Goal: Task Accomplishment & Management: Manage account settings

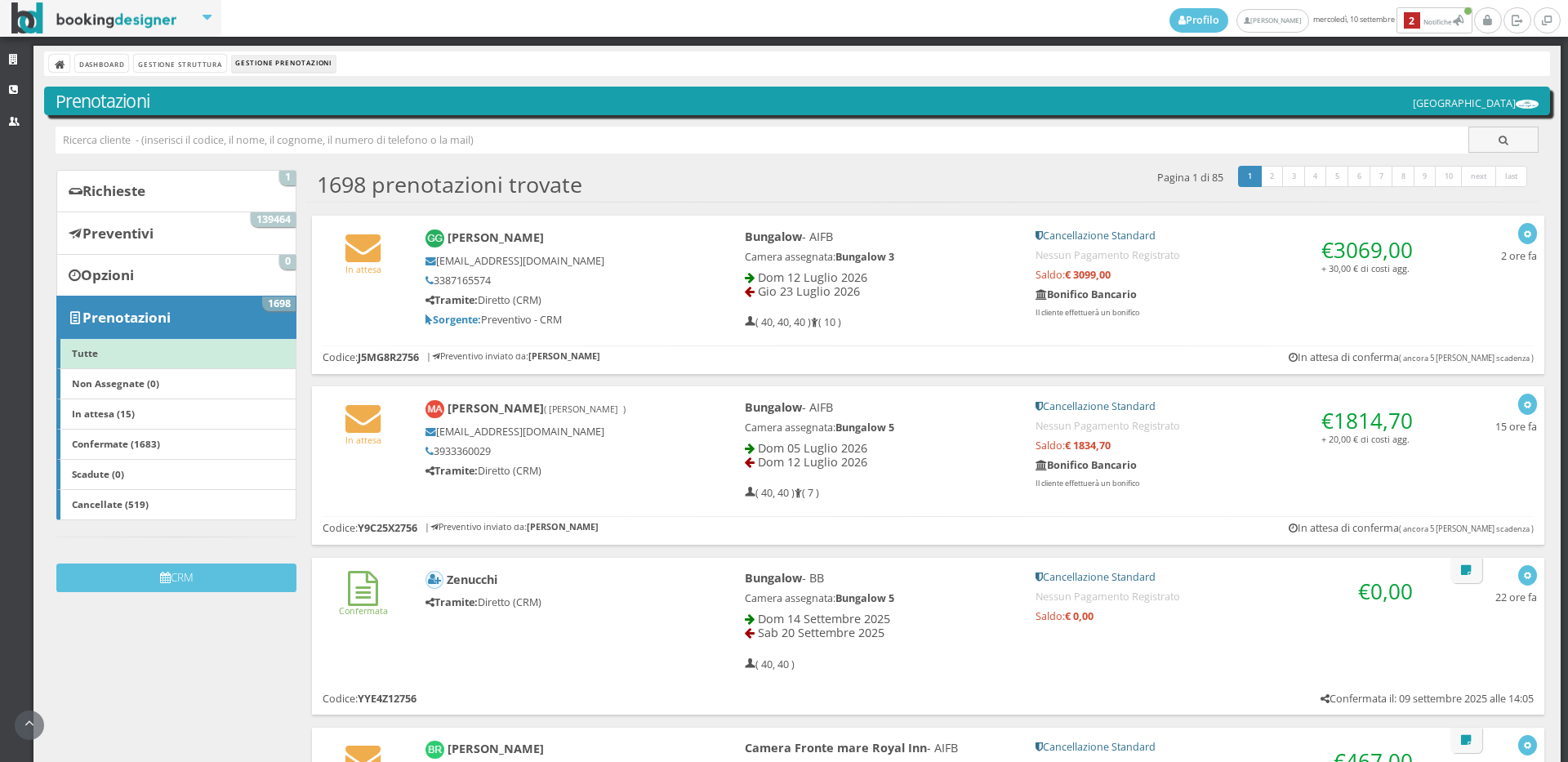
scroll to position [91, 0]
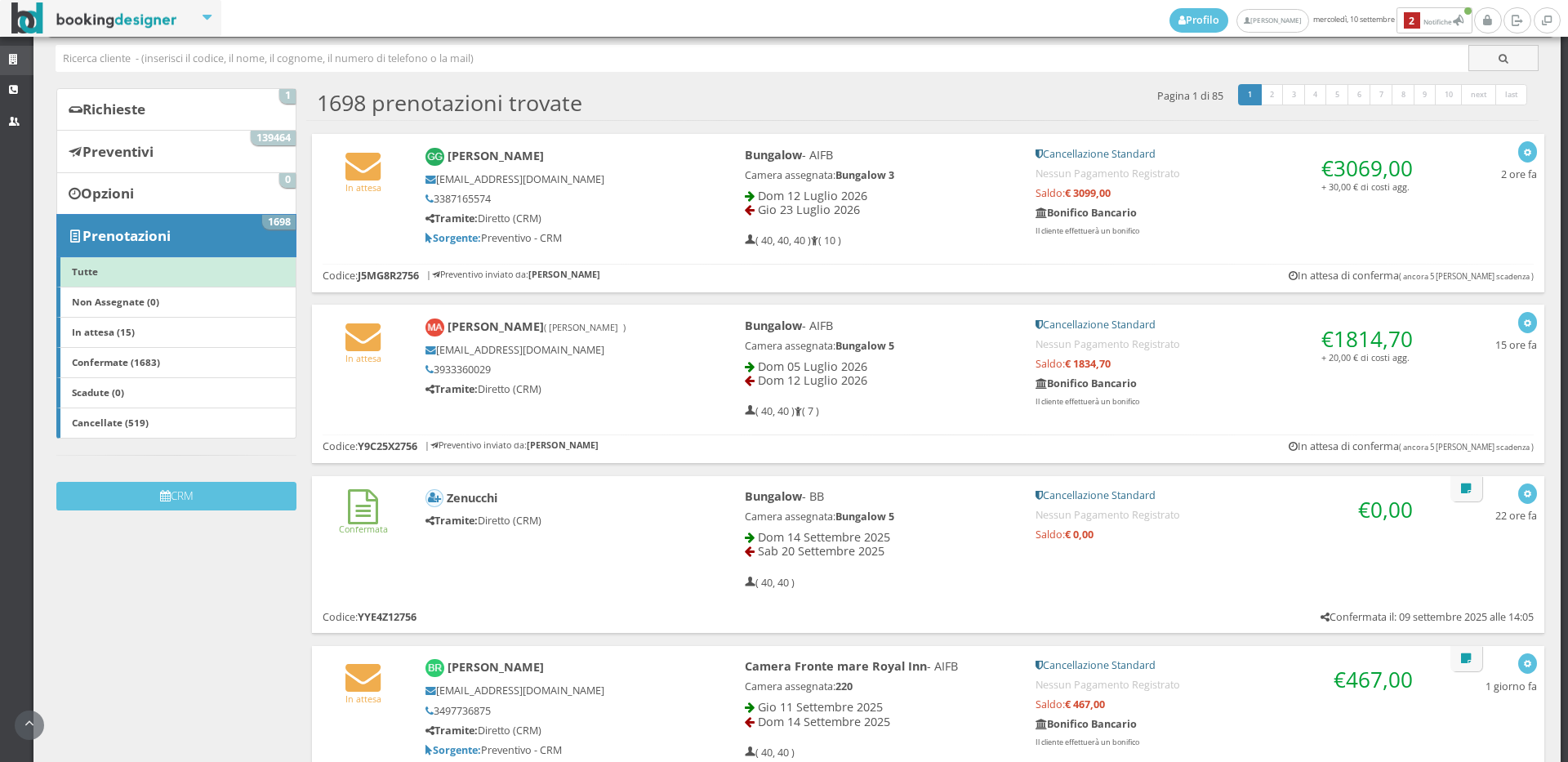
click at [9, 63] on icon at bounding box center [15, 60] width 13 height 11
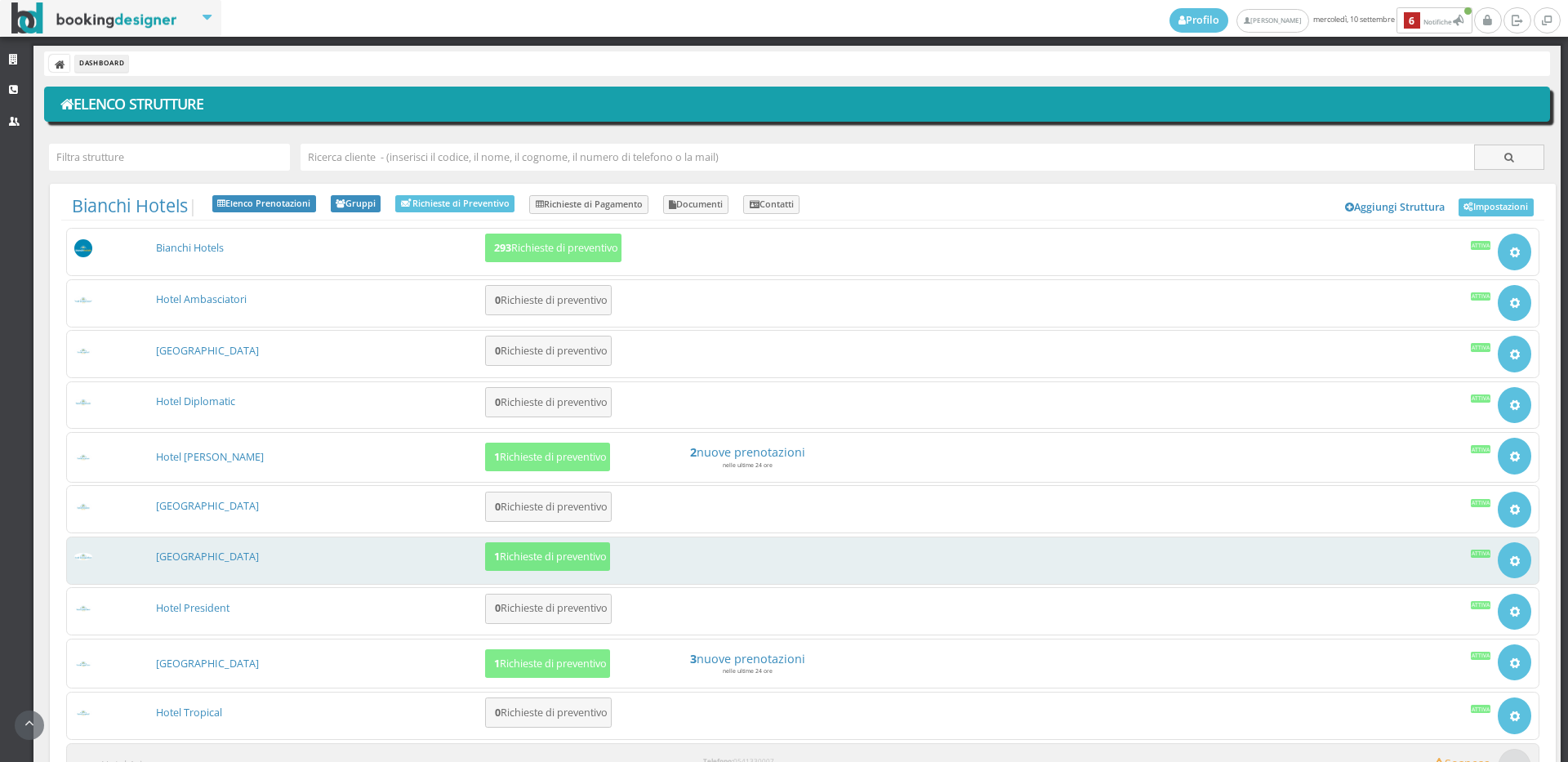
scroll to position [91, 0]
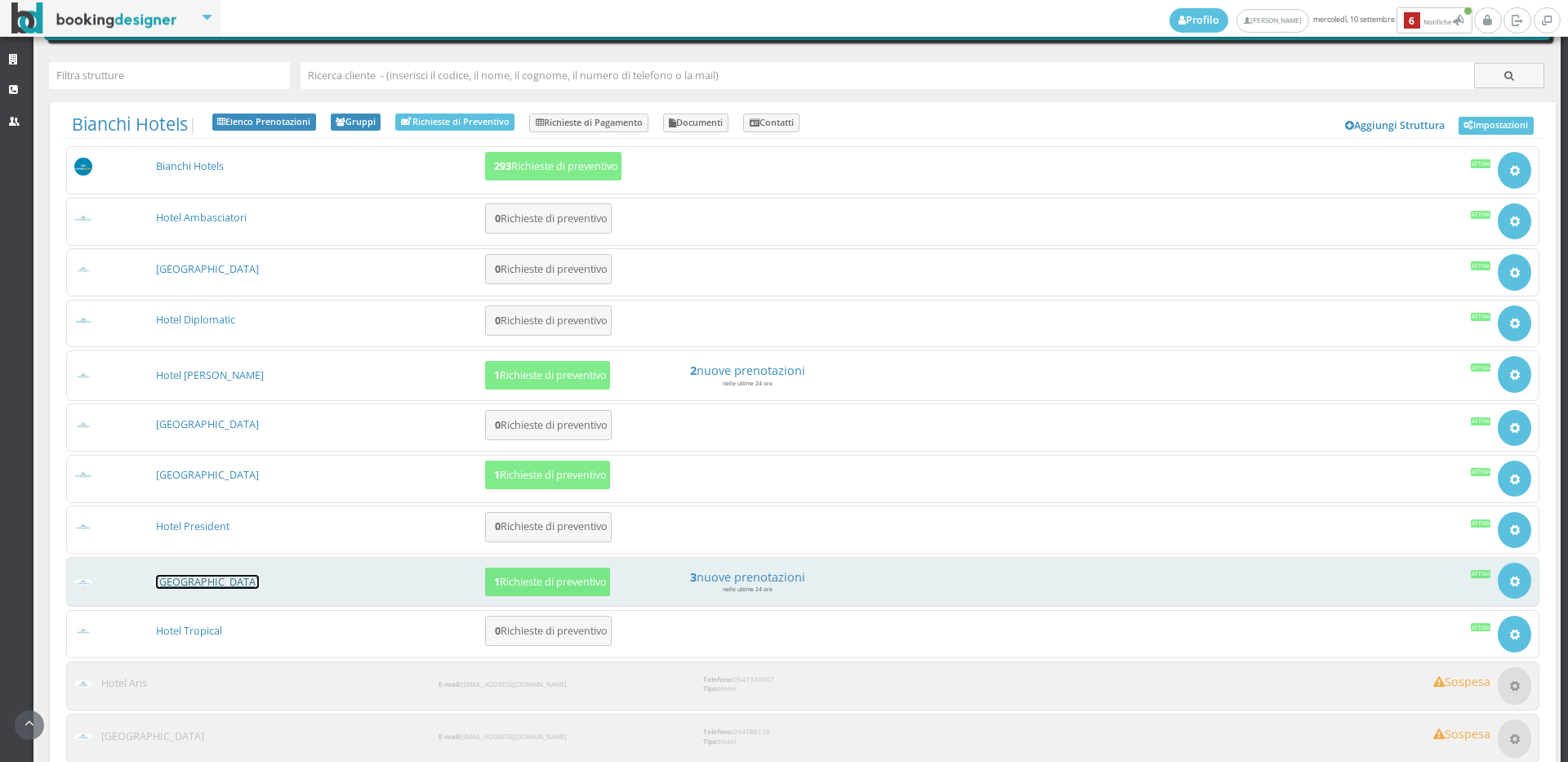
click at [187, 580] on link "[GEOGRAPHIC_DATA]" at bounding box center [207, 582] width 103 height 14
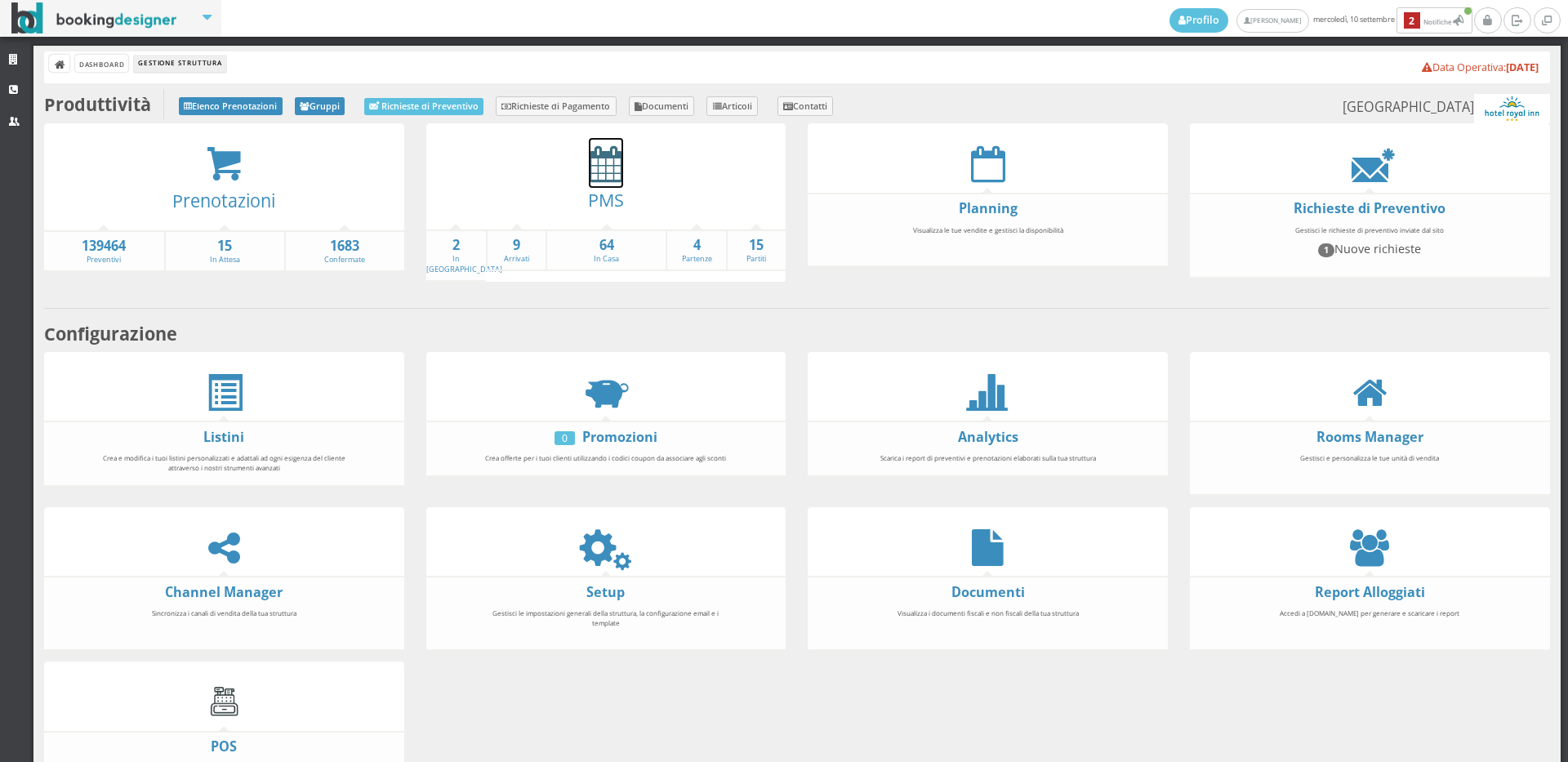
click at [608, 170] on icon at bounding box center [606, 164] width 34 height 37
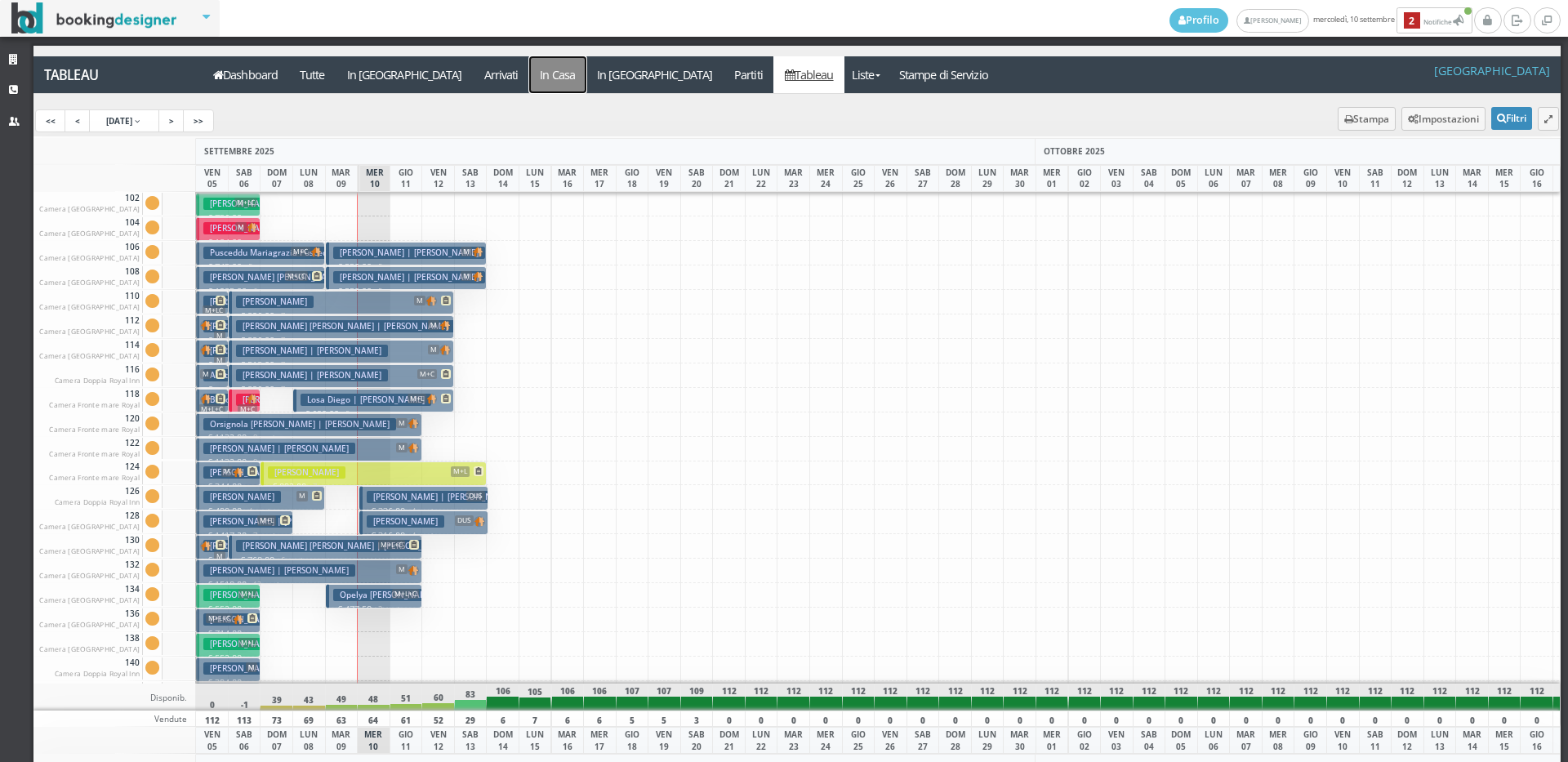
click at [530, 66] on a=pms-instay-reservations"] "In Casa" at bounding box center [558, 75] width 58 height 37
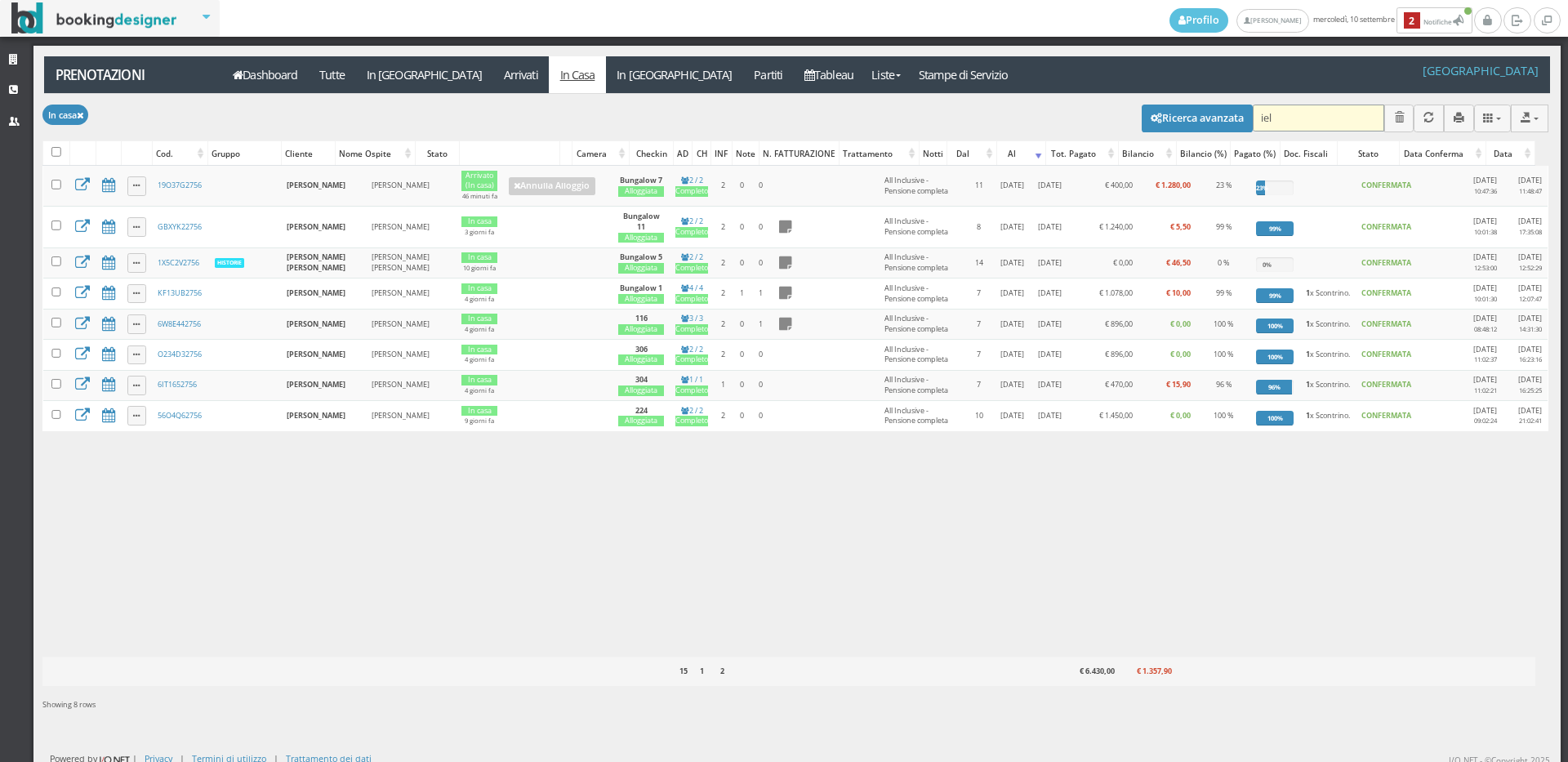
click at [1268, 119] on input "iel" at bounding box center [1318, 118] width 132 height 27
type input "i"
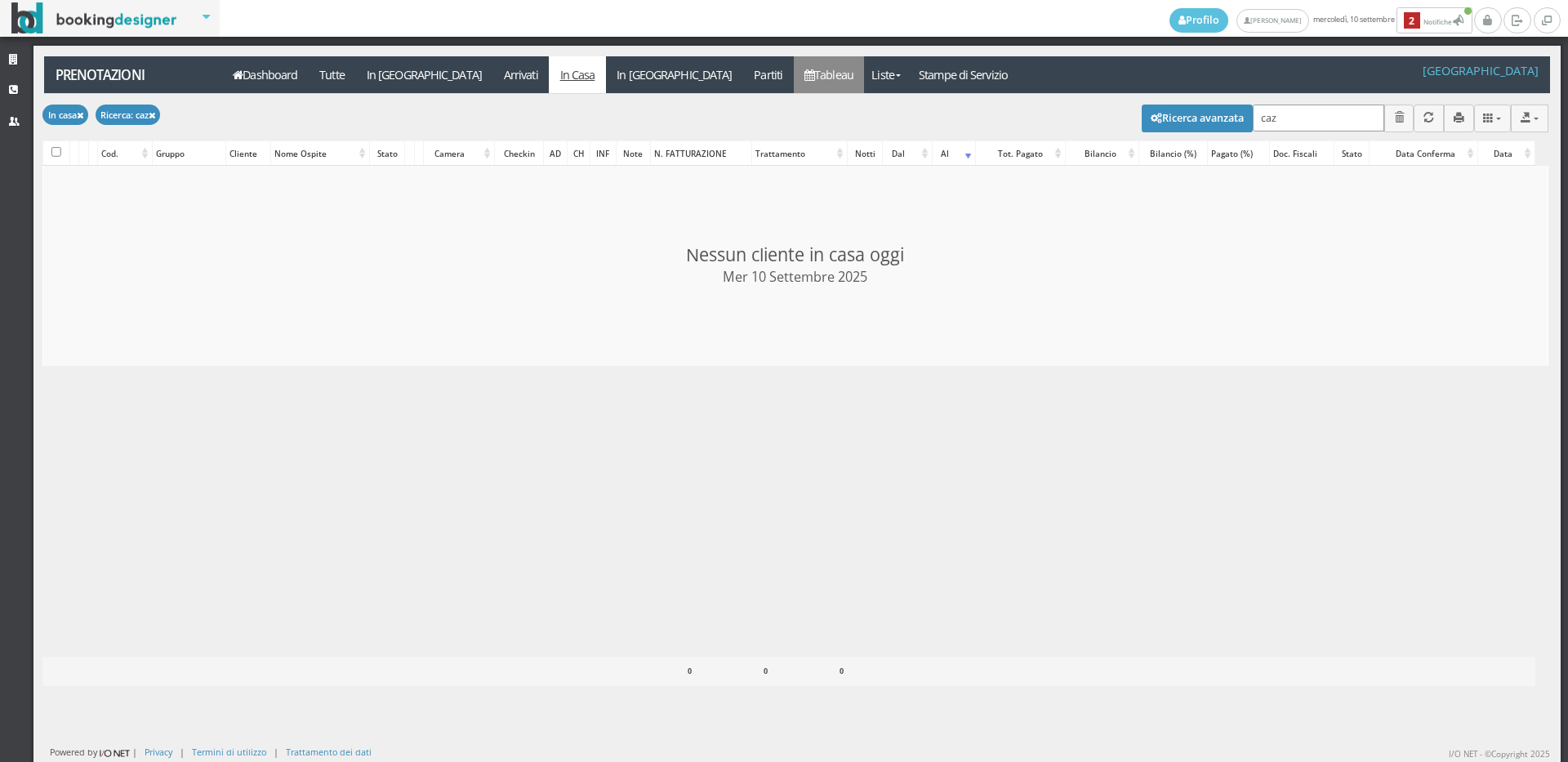
type input "caz"
click at [794, 91] on link "Tableau" at bounding box center [829, 75] width 71 height 37
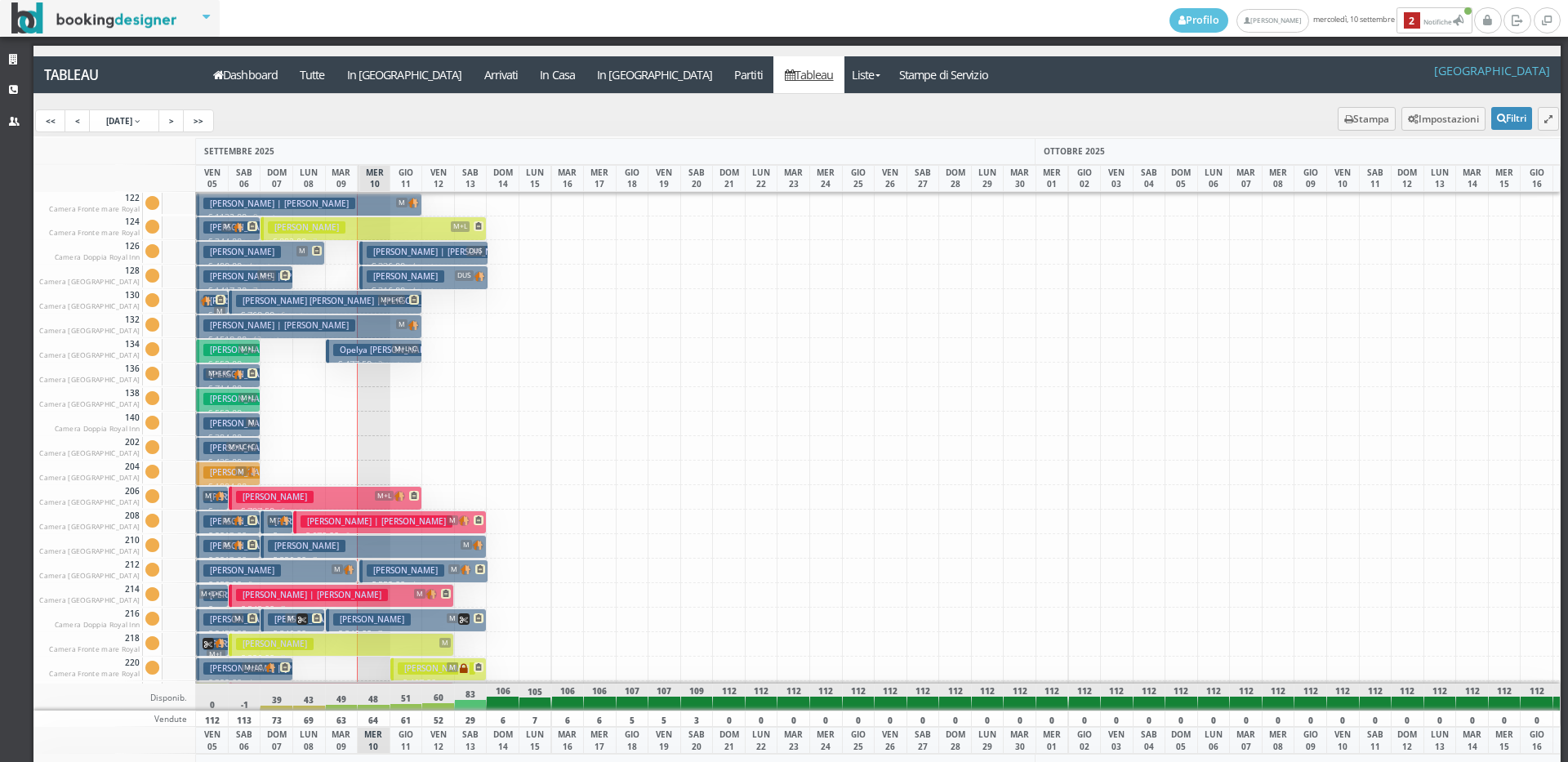
scroll to position [326, 0]
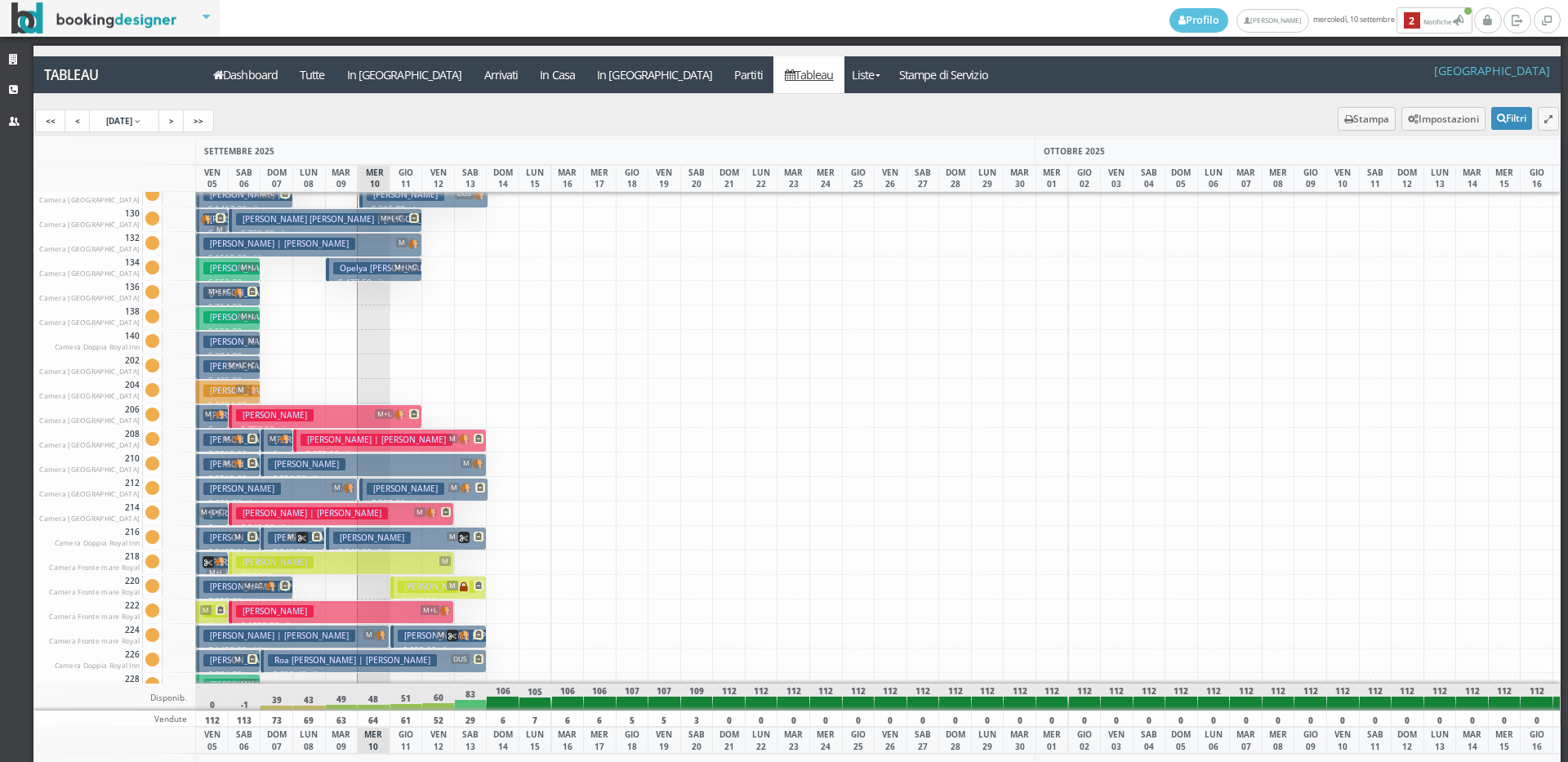
click at [441, 537] on button "Zenucchi Liliana M € 846.00 7 notti 2 Adulti" at bounding box center [406, 538] width 161 height 23
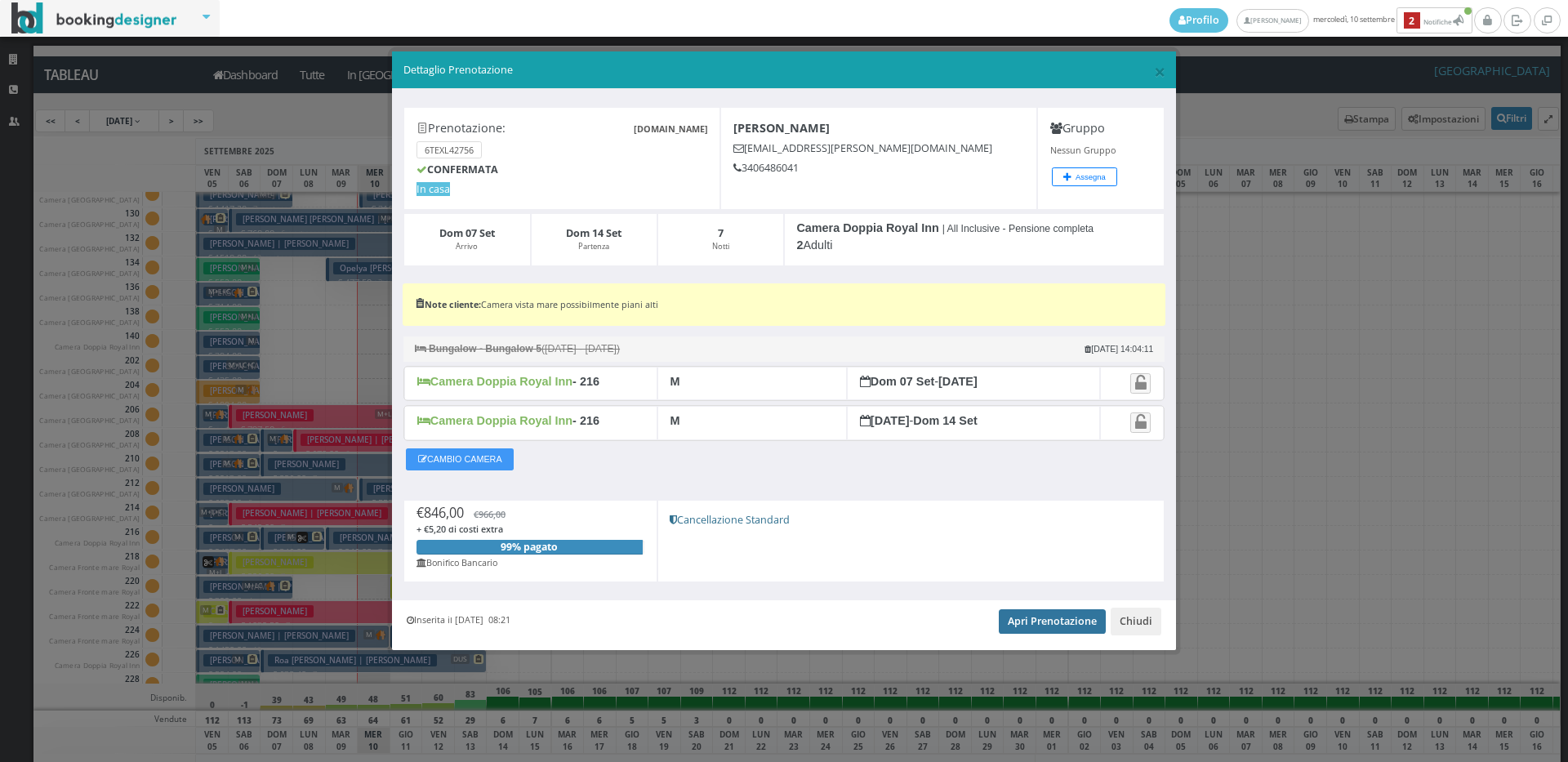
click at [1014, 615] on link "Apri Prenotazione" at bounding box center [1052, 621] width 107 height 24
click at [1156, 69] on span "×" at bounding box center [1160, 71] width 12 height 27
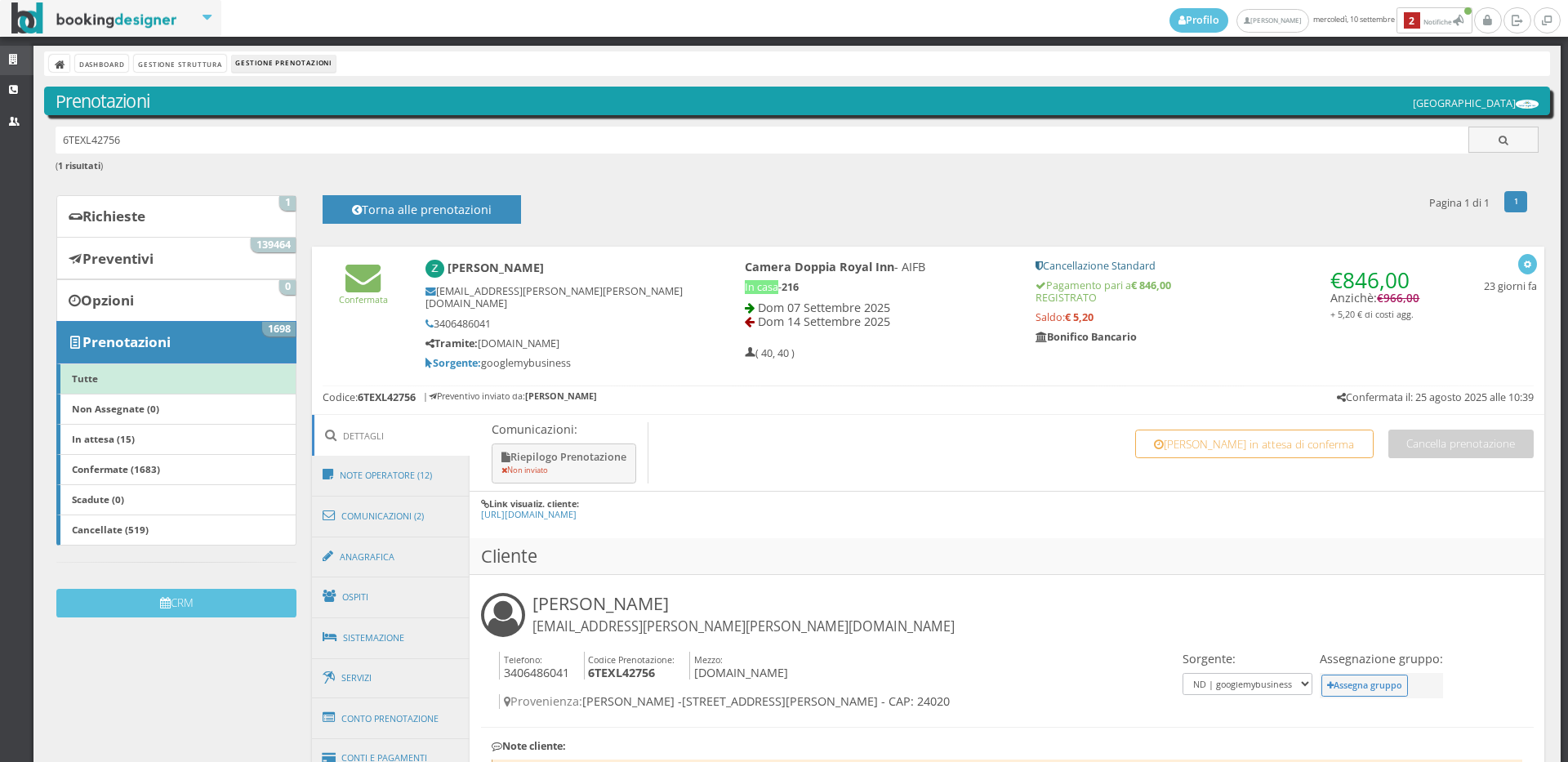
click at [16, 58] on icon at bounding box center [15, 60] width 13 height 11
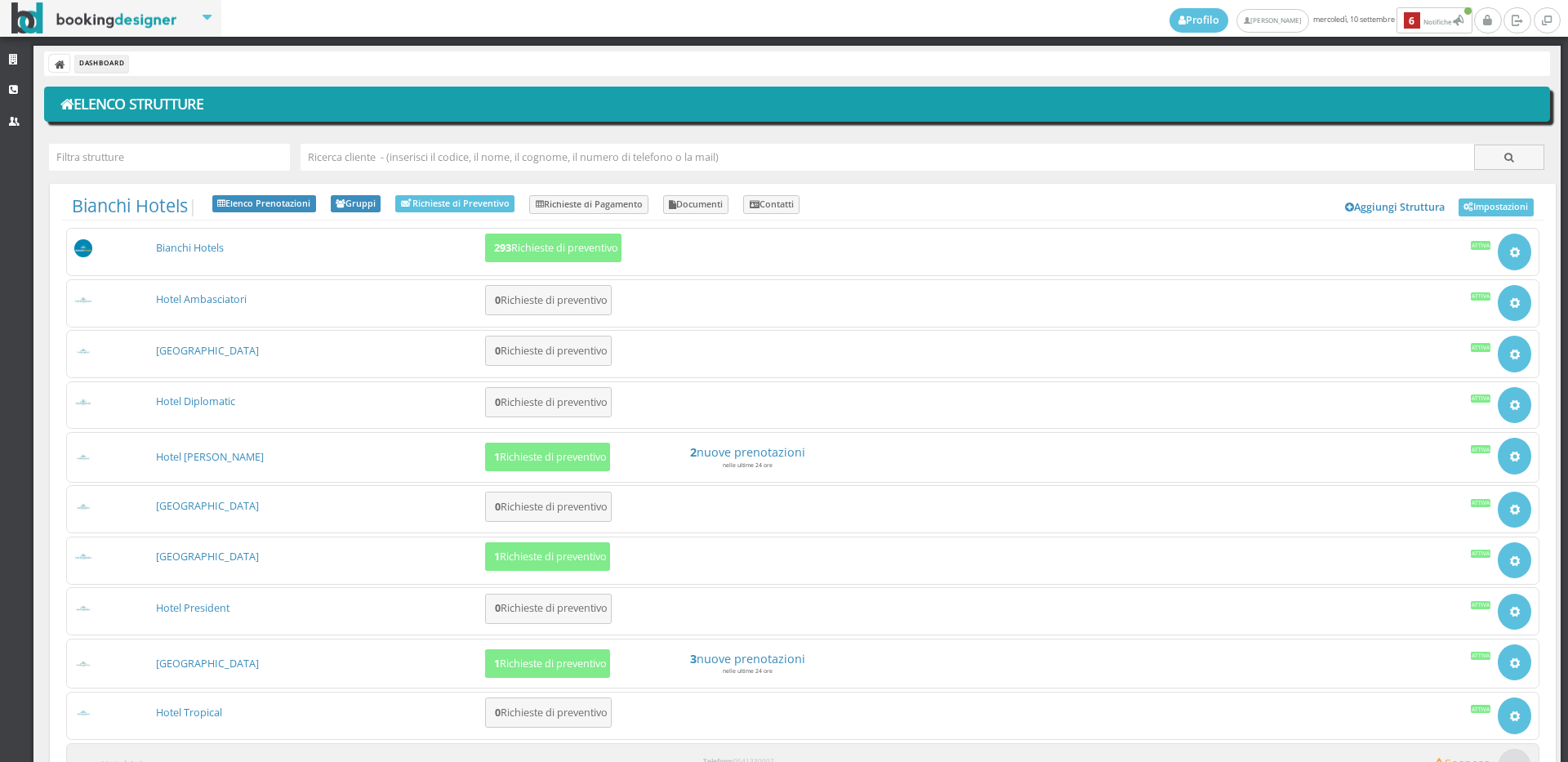
scroll to position [139, 0]
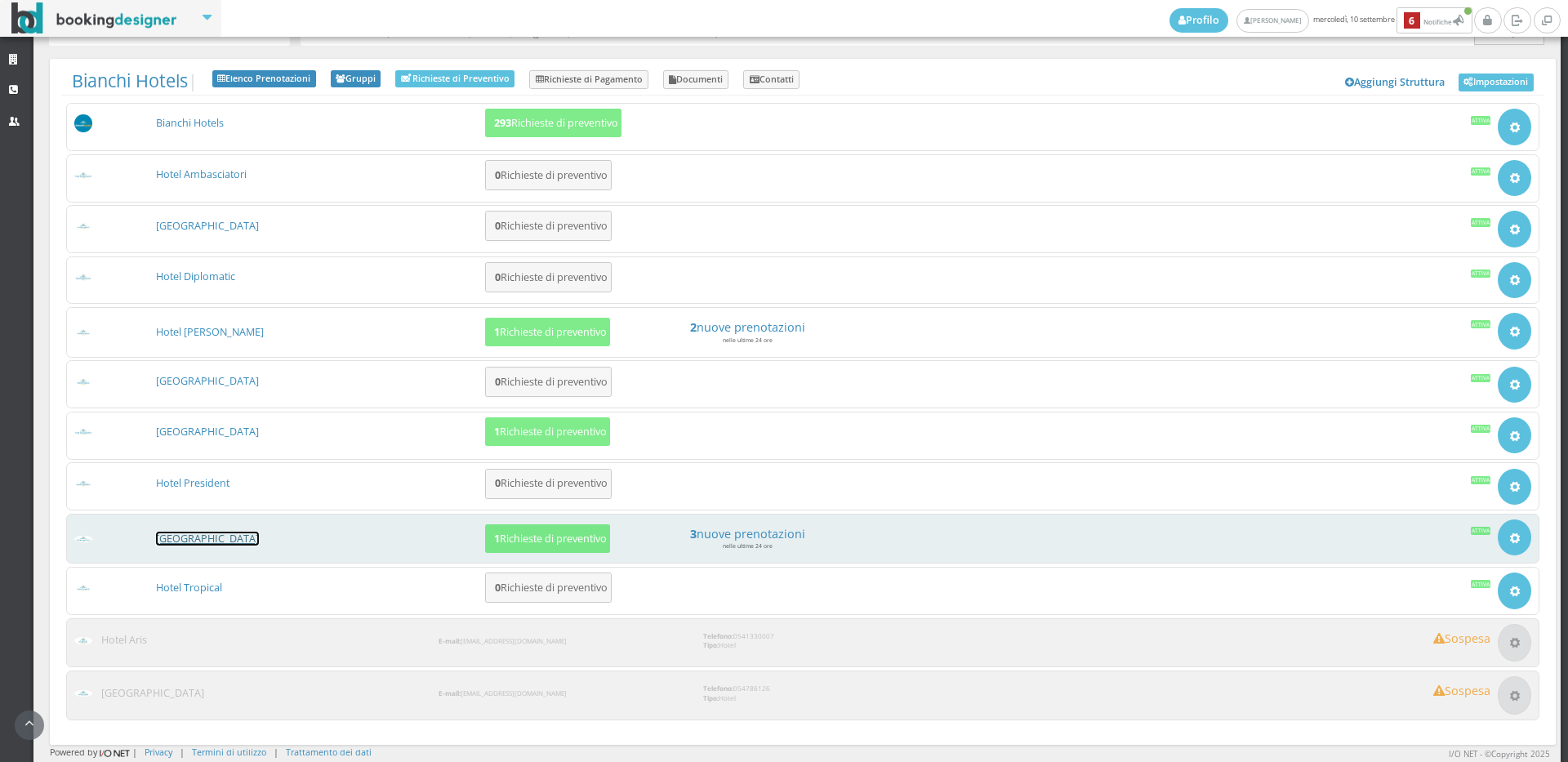
click at [192, 531] on link "[GEOGRAPHIC_DATA]" at bounding box center [207, 538] width 103 height 14
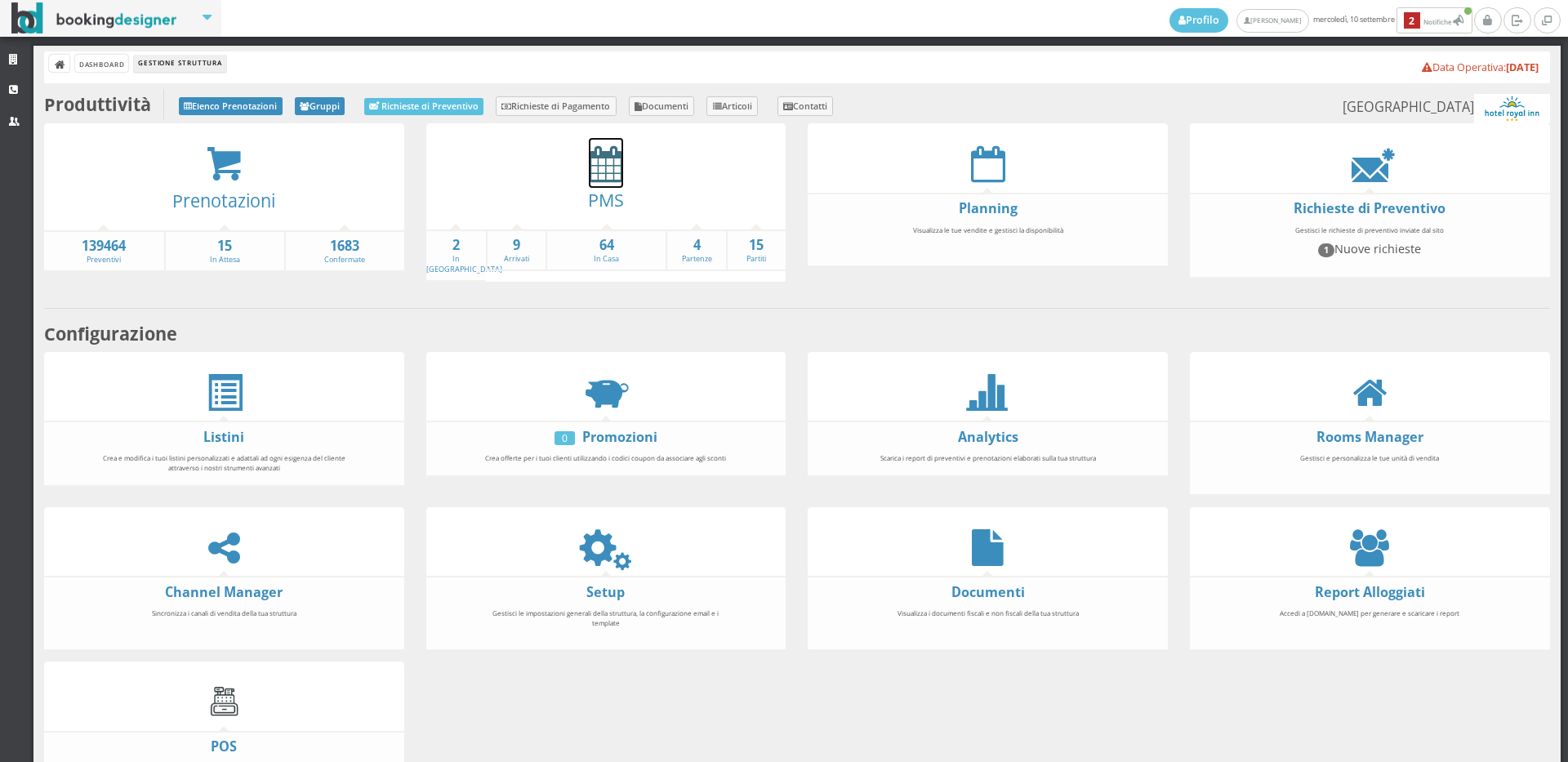
click at [599, 166] on icon at bounding box center [606, 164] width 34 height 37
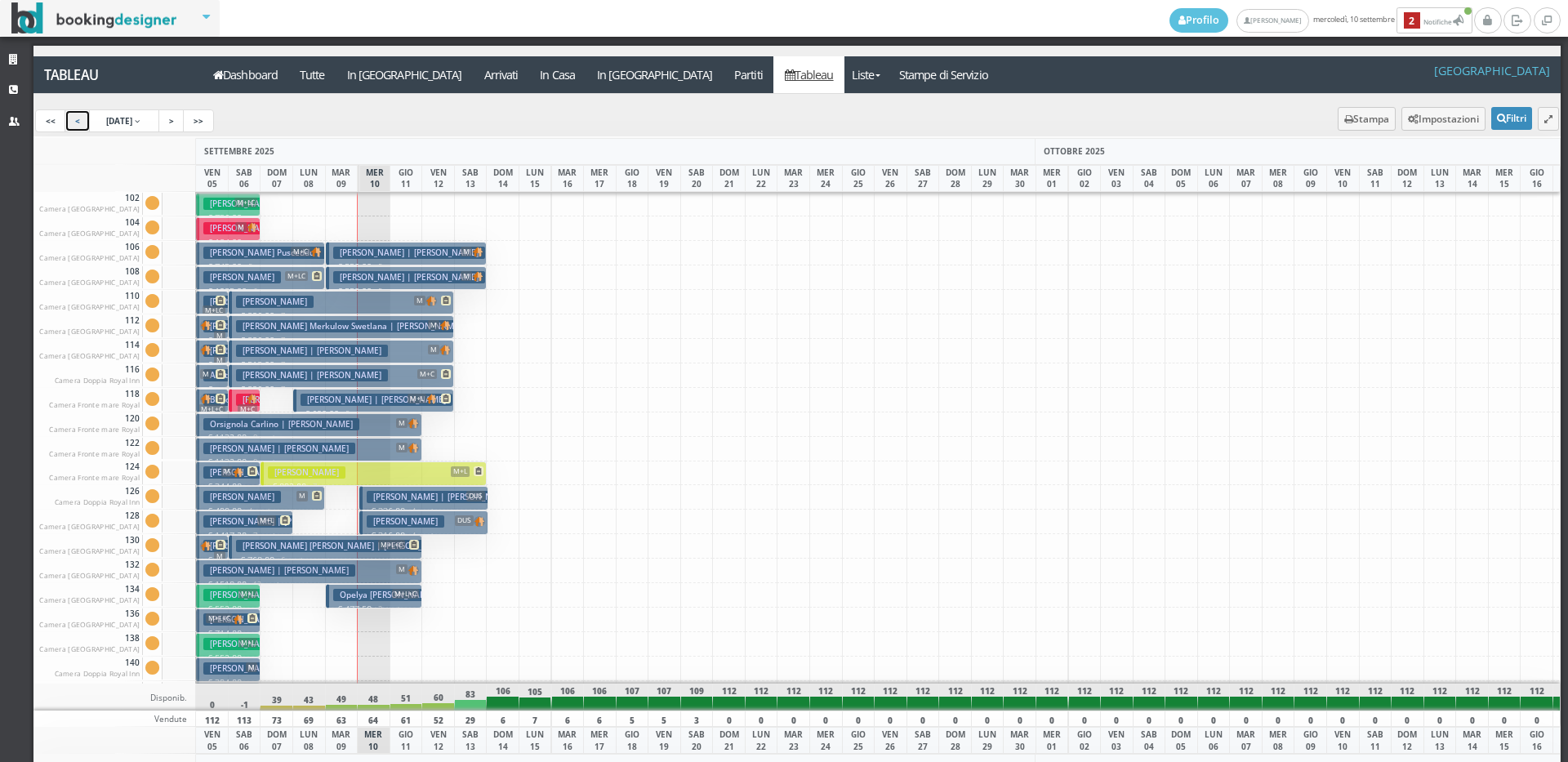
click at [73, 116] on link "<" at bounding box center [77, 120] width 26 height 22
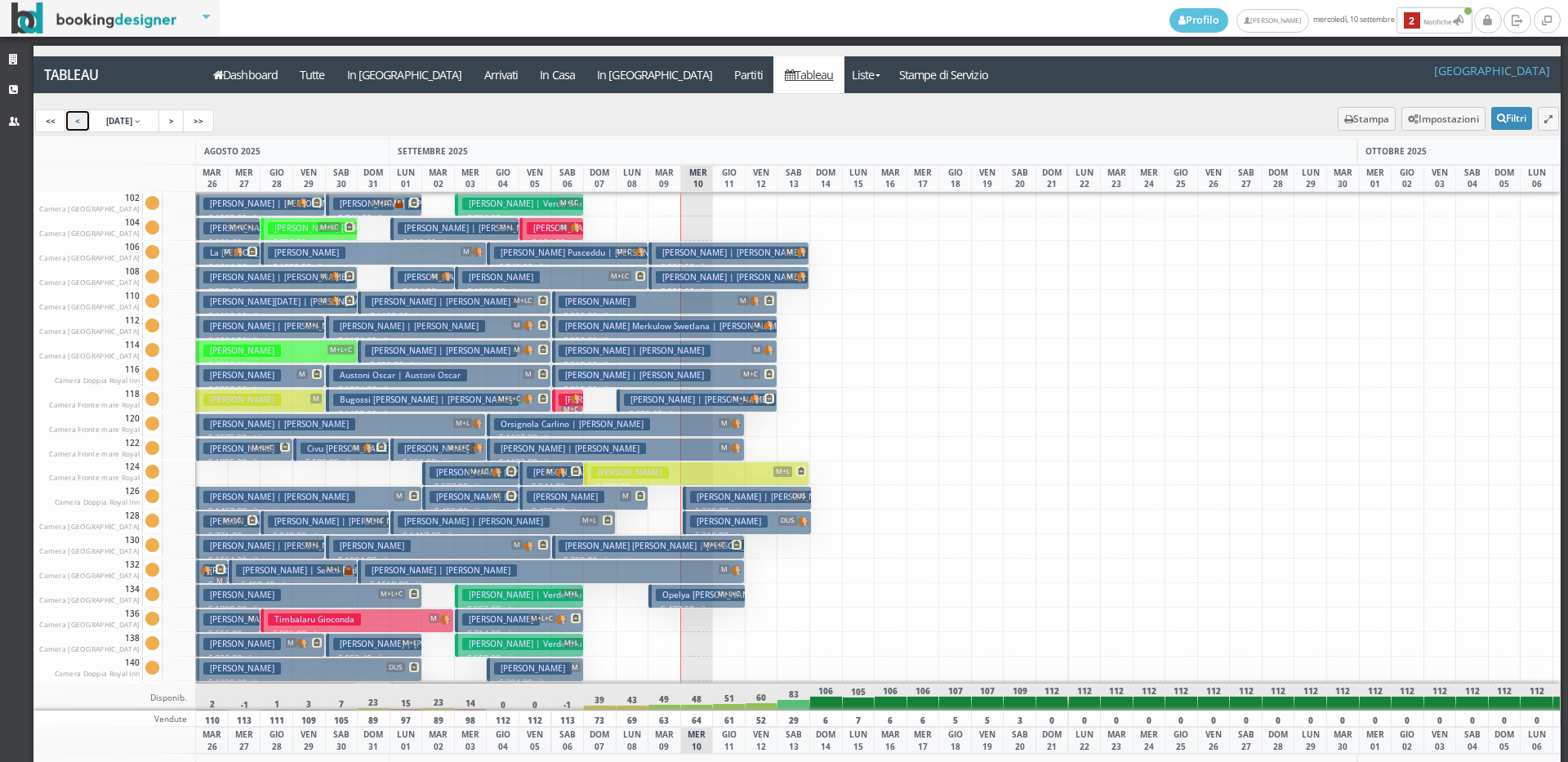
click at [72, 116] on link "<" at bounding box center [77, 120] width 26 height 22
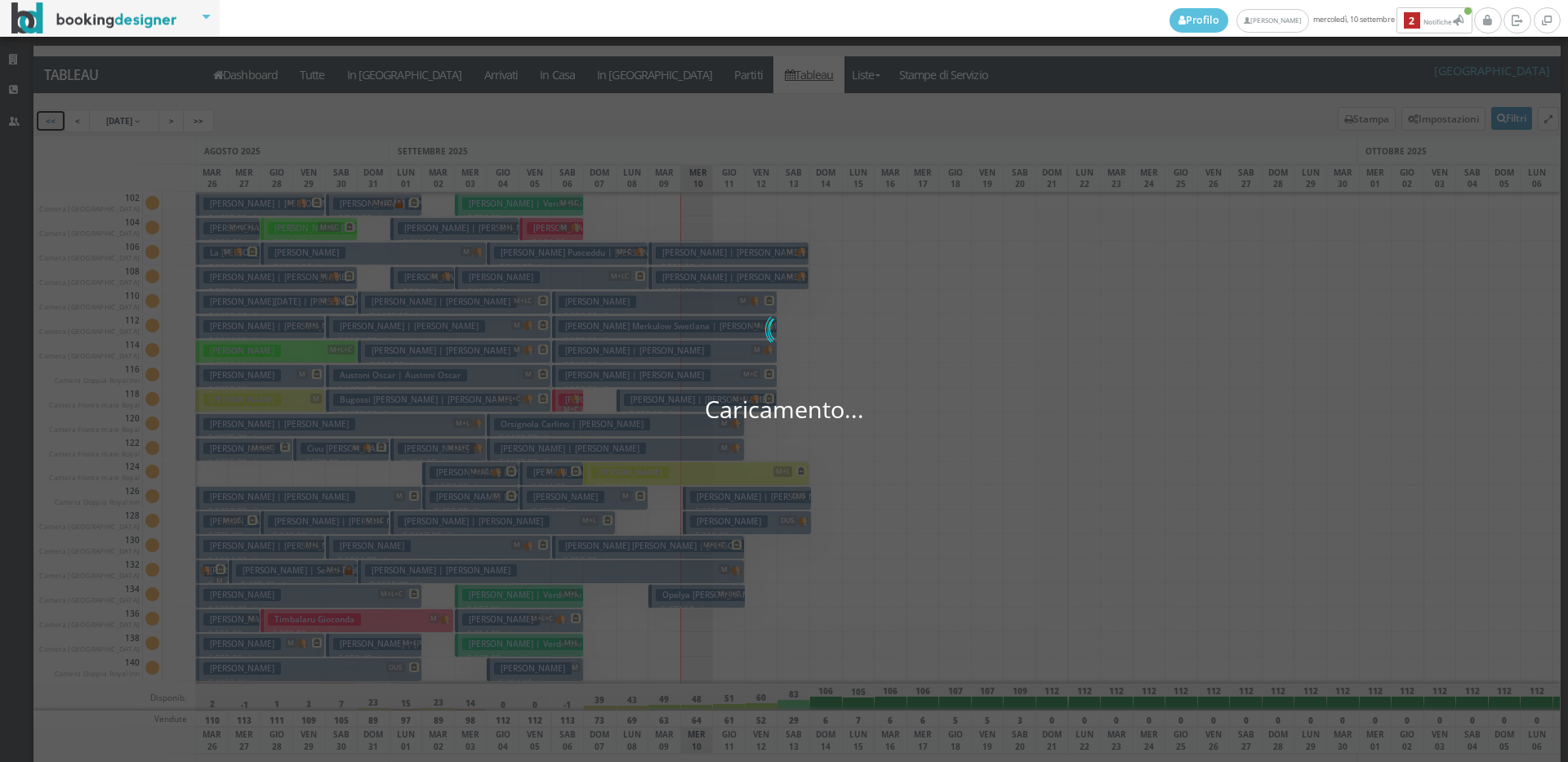
click at [40, 123] on link "<<" at bounding box center [51, 120] width 31 height 22
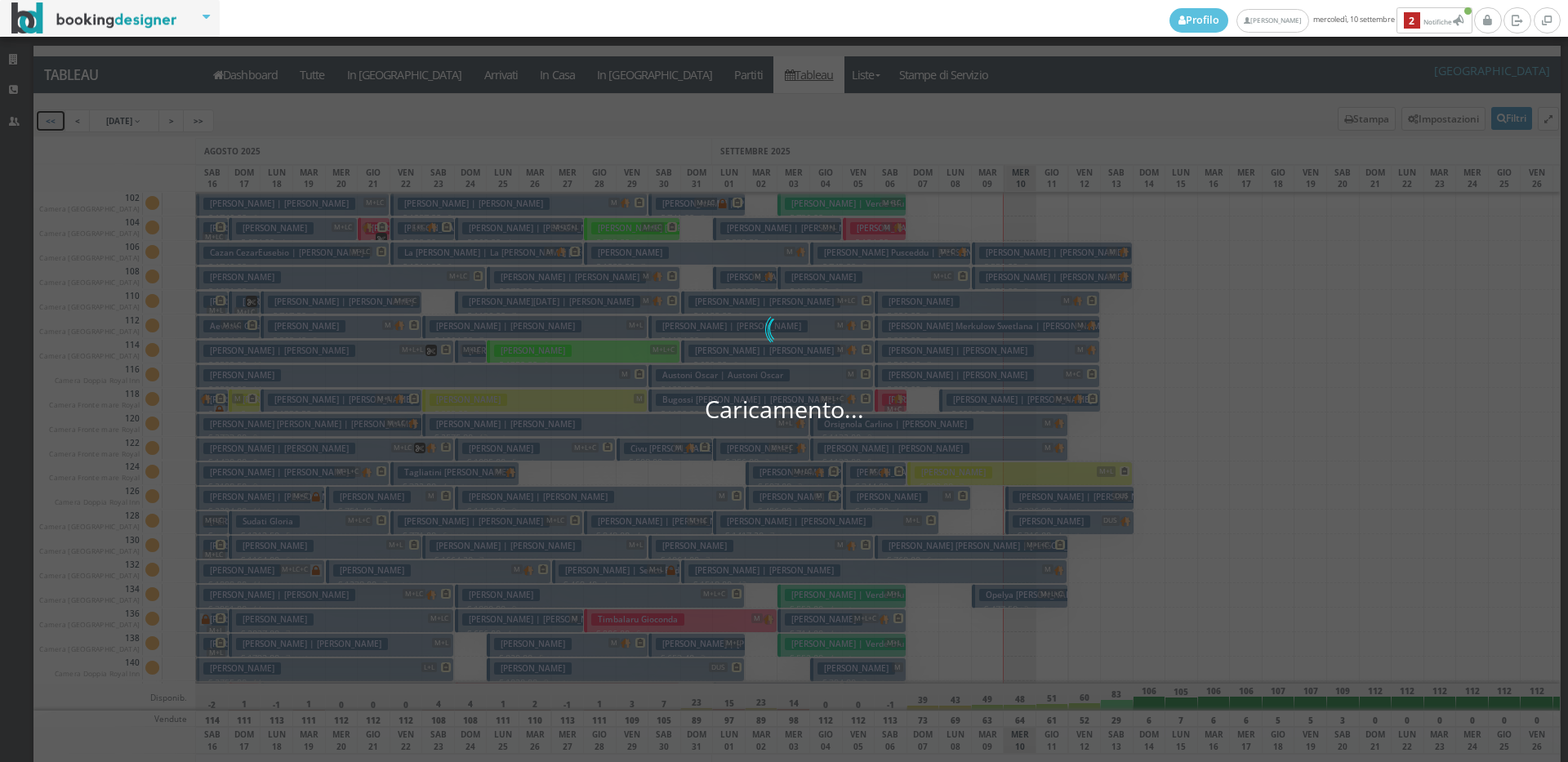
click at [51, 118] on link "<<" at bounding box center [51, 120] width 31 height 22
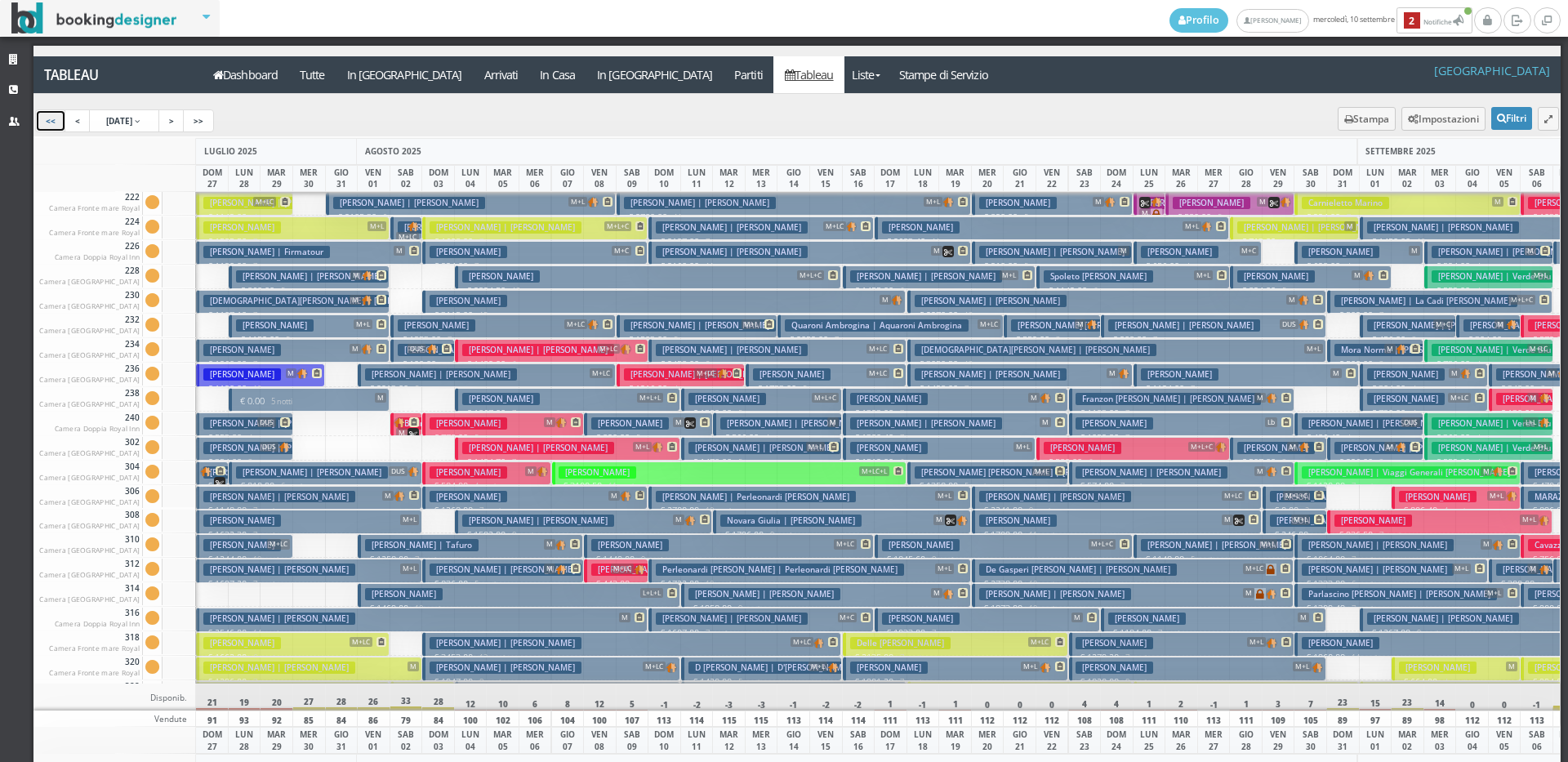
scroll to position [981, 0]
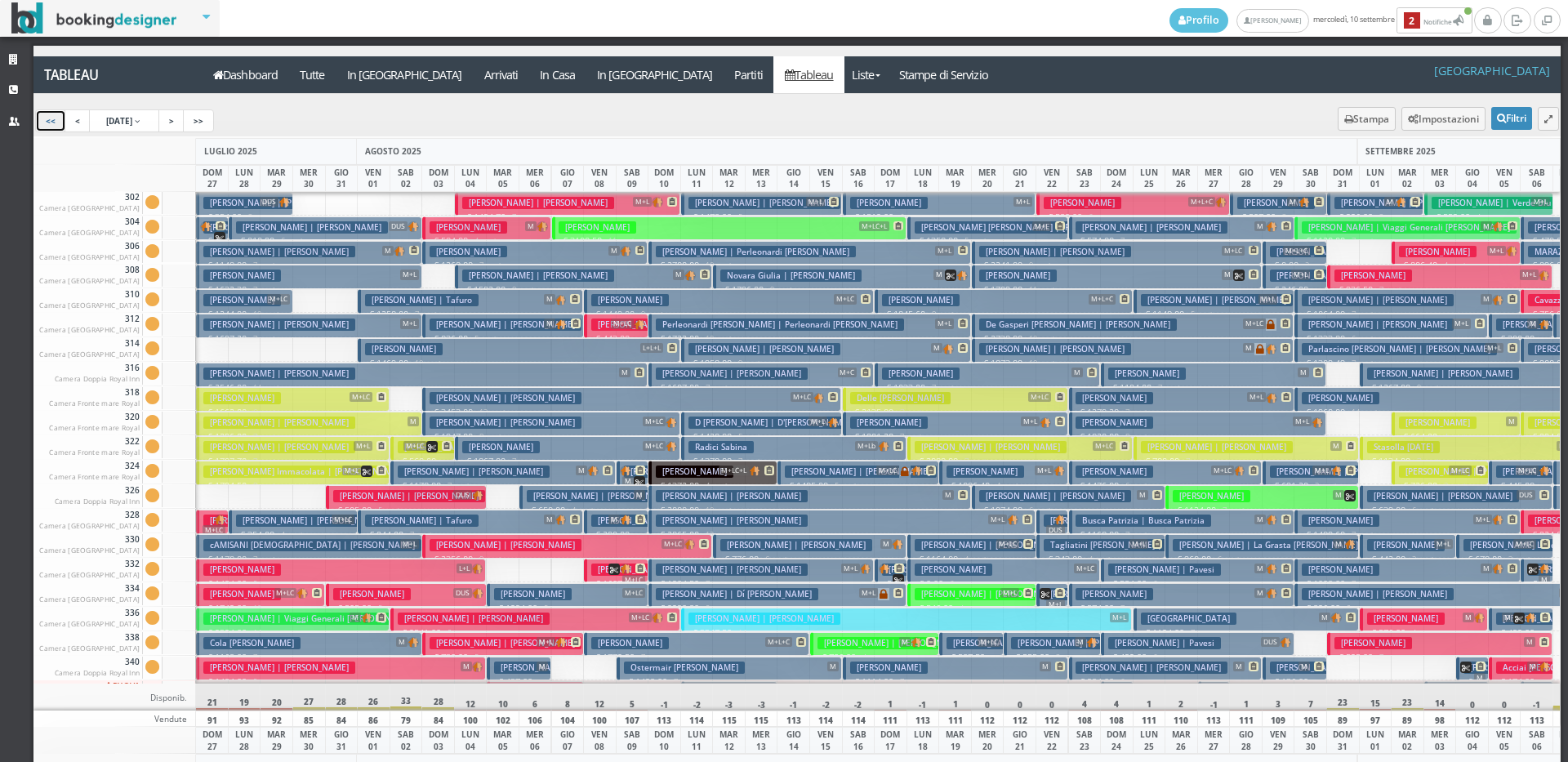
click at [233, 616] on h3 "[PERSON_NAME] | Viaggi Generali [PERSON_NAME]" at bounding box center [311, 618] width 215 height 13
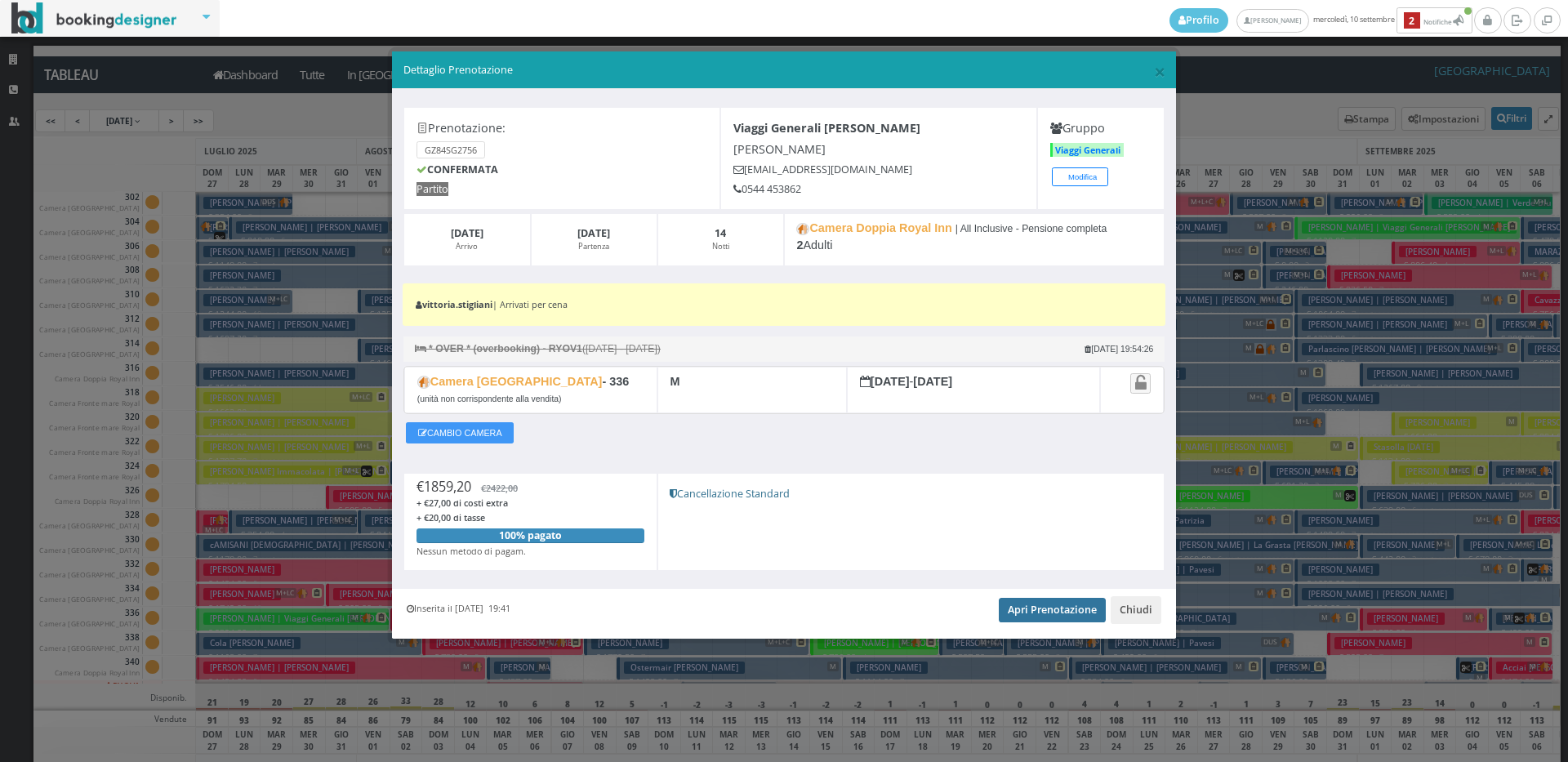
click at [1048, 603] on link "Apri Prenotazione" at bounding box center [1052, 610] width 107 height 24
